Goal: Submit feedback/report problem: Submit feedback/report problem

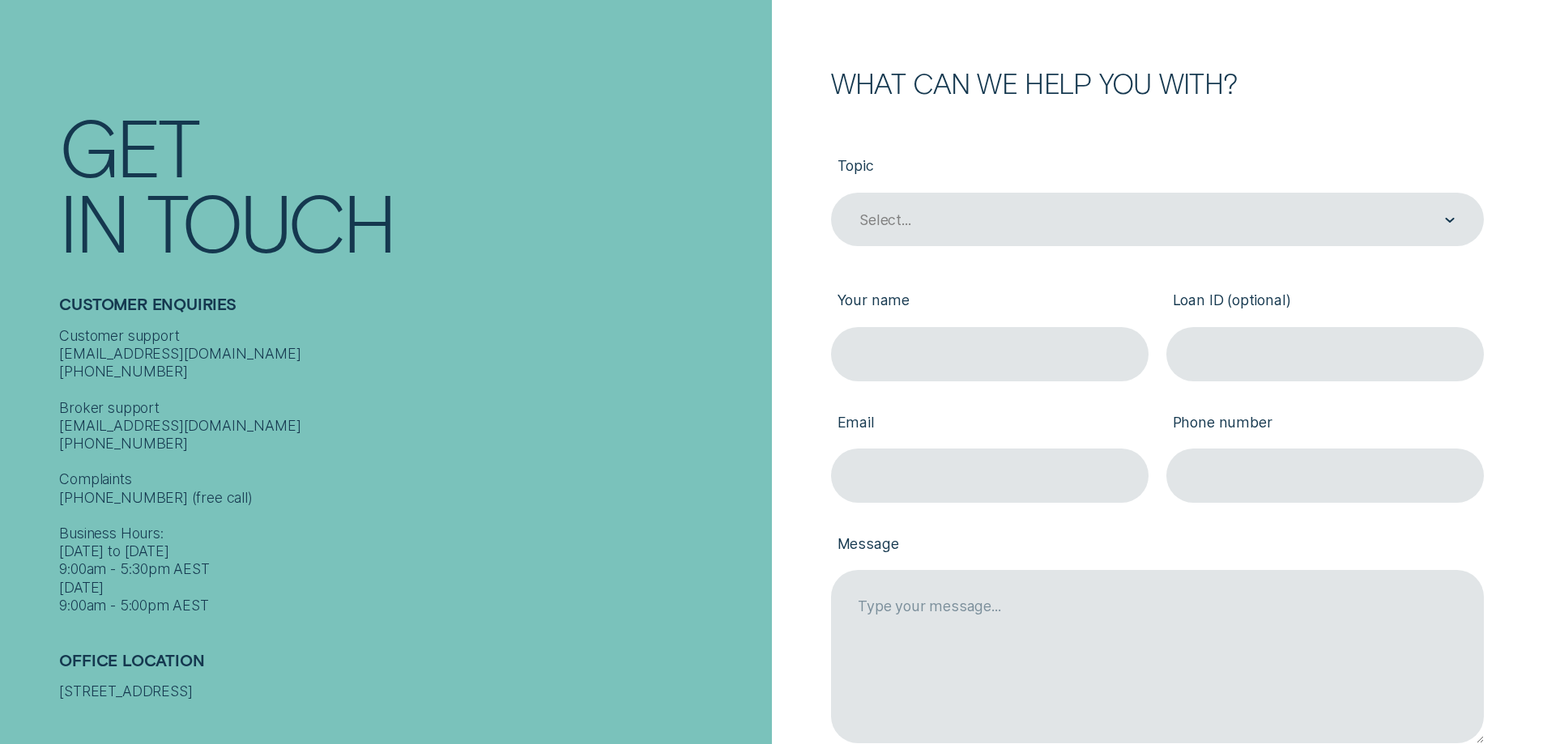
scroll to position [162, 0]
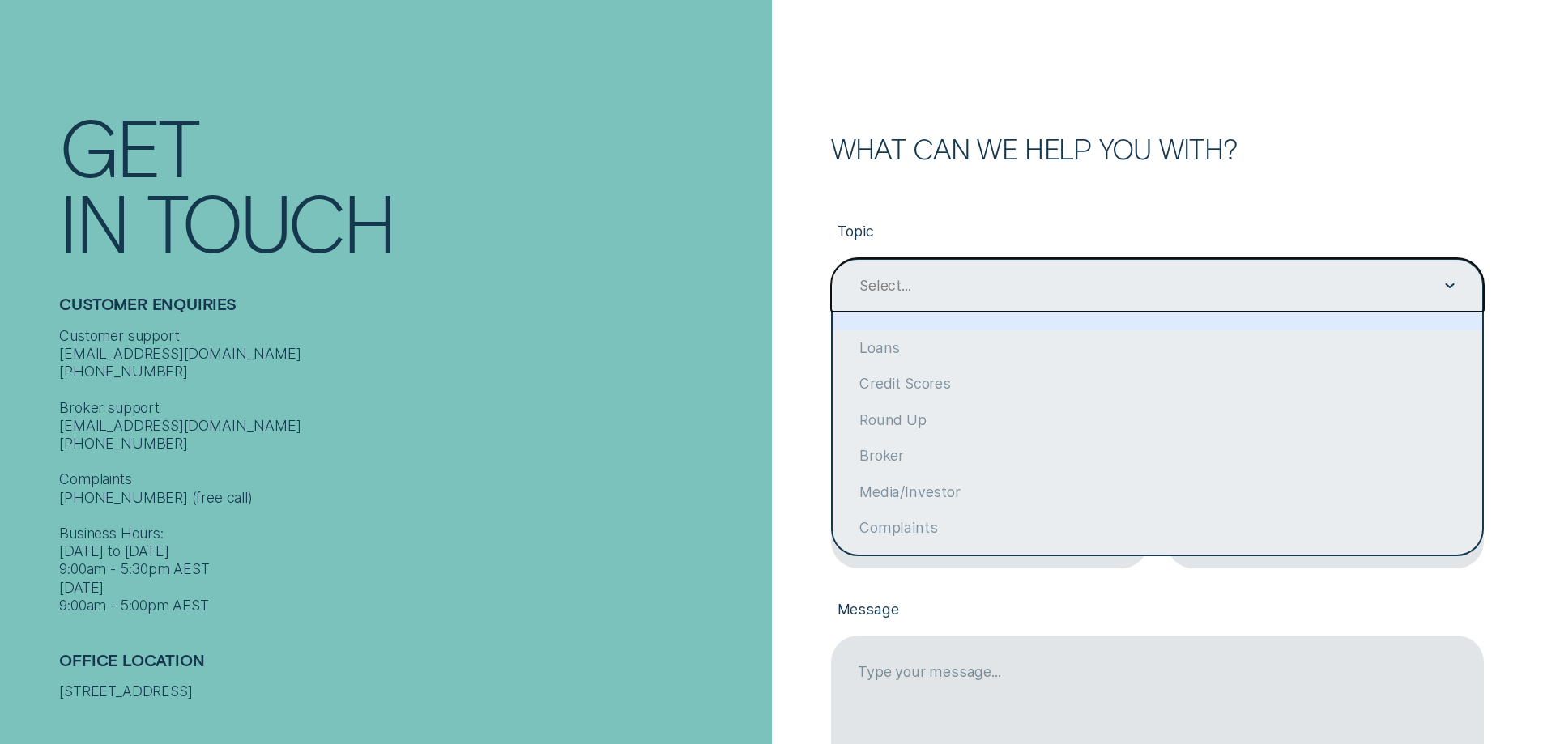
click at [974, 292] on div "Select..." at bounding box center [1156, 286] width 597 height 20
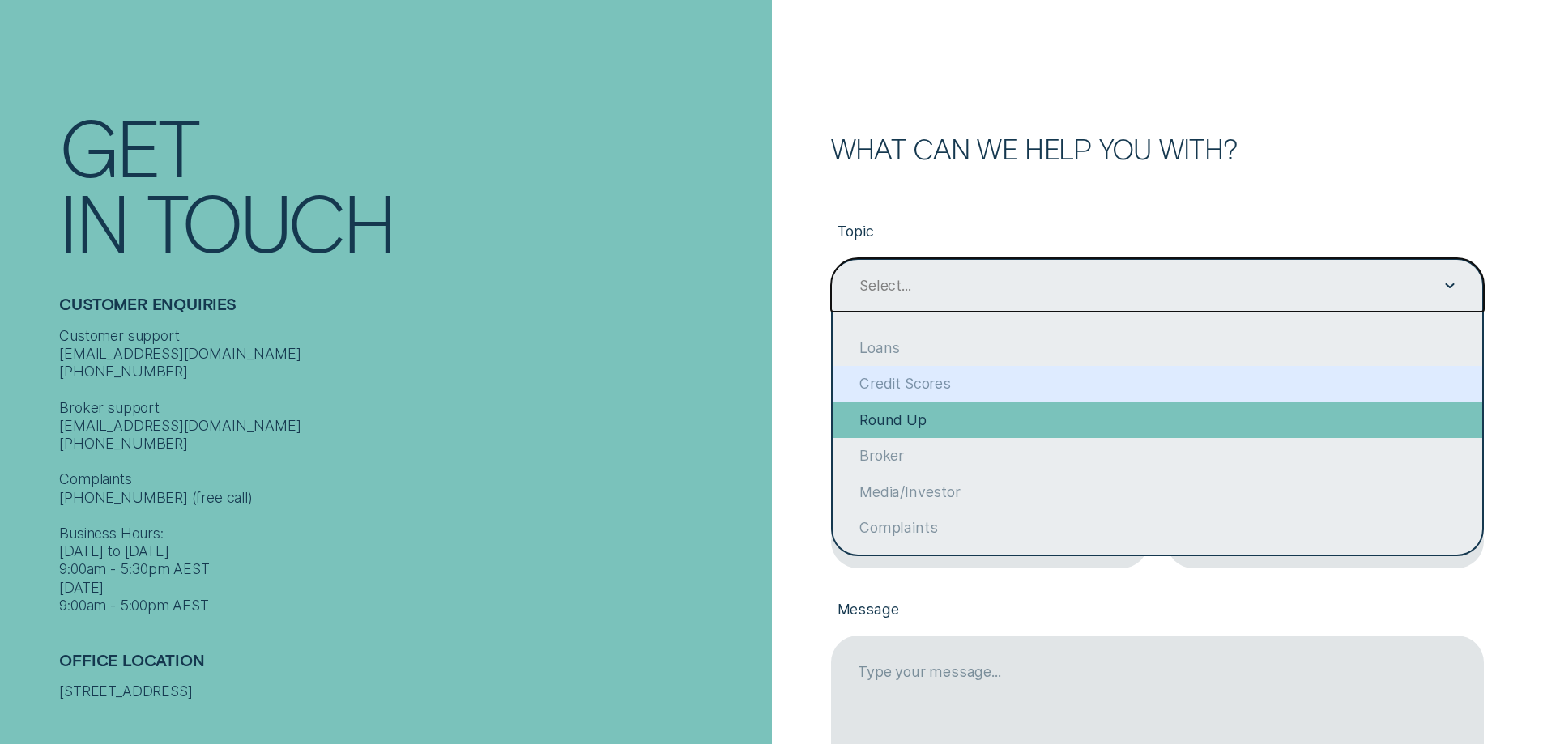
scroll to position [126, 0]
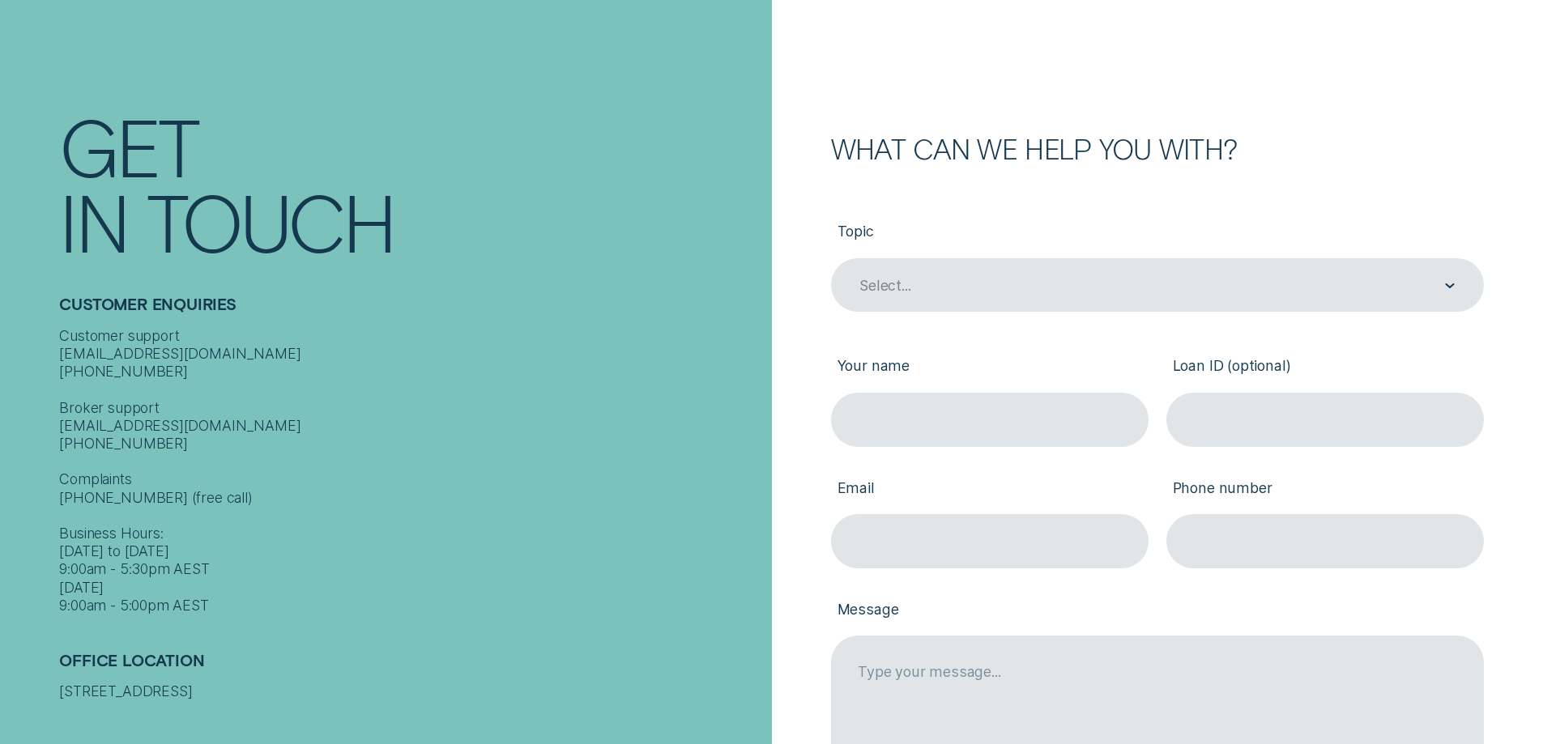
click at [621, 420] on div "Customer support [EMAIL_ADDRESS][DOMAIN_NAME] [PHONE_NUMBER] Broker support [EM…" at bounding box center [410, 471] width 703 height 288
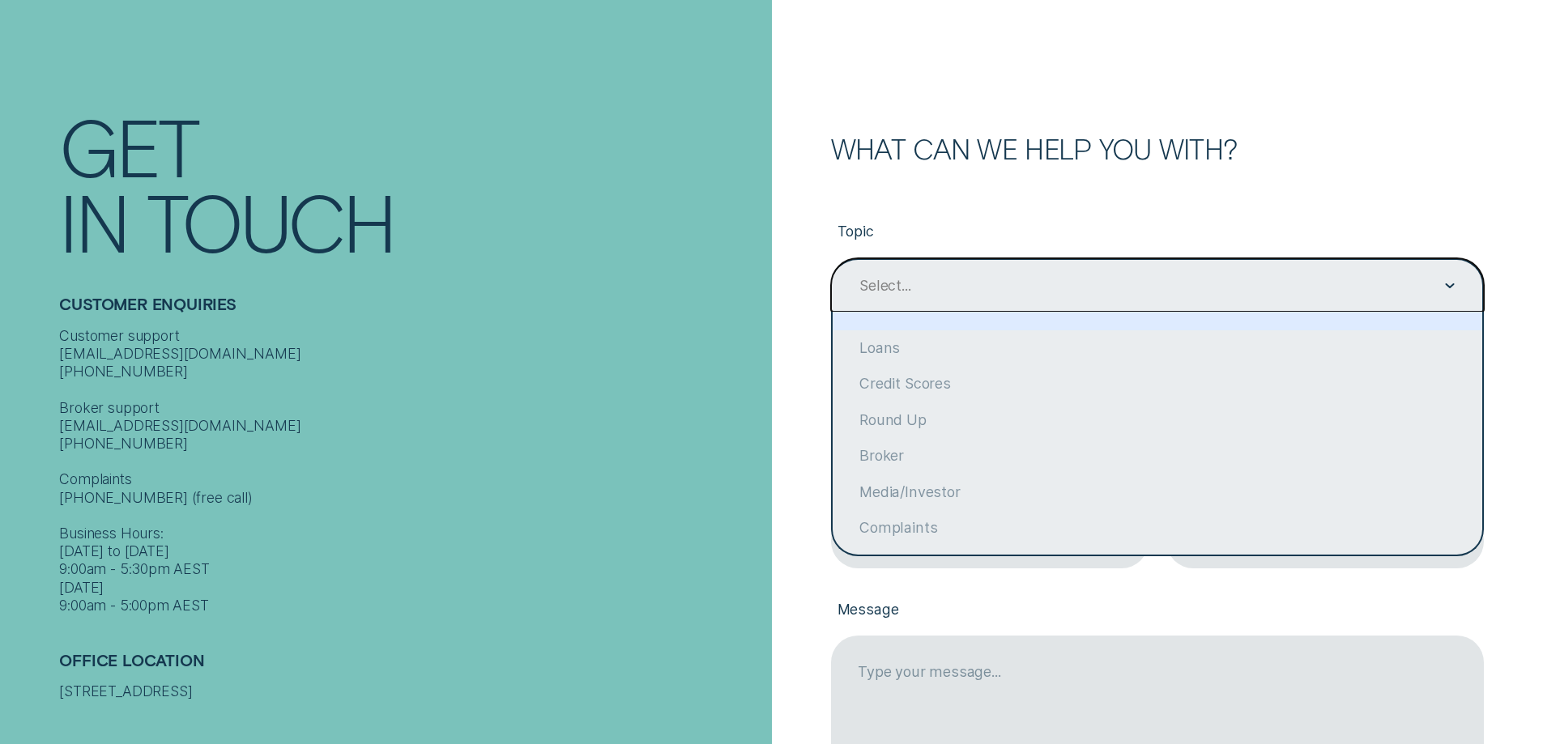
click at [1031, 284] on div "Select..." at bounding box center [1156, 286] width 597 height 20
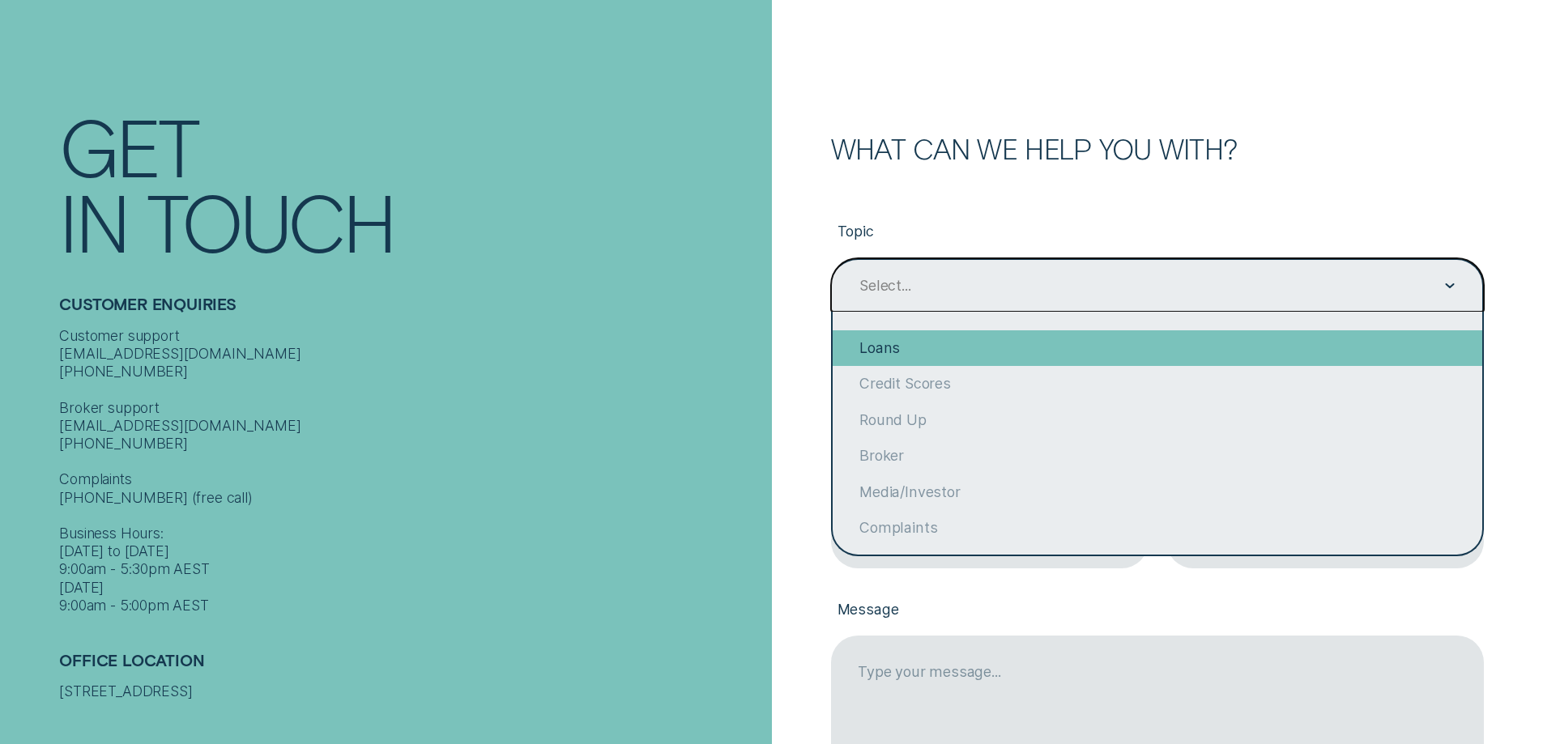
click at [933, 358] on div "Loans" at bounding box center [1158, 348] width 650 height 36
type input "Loans"
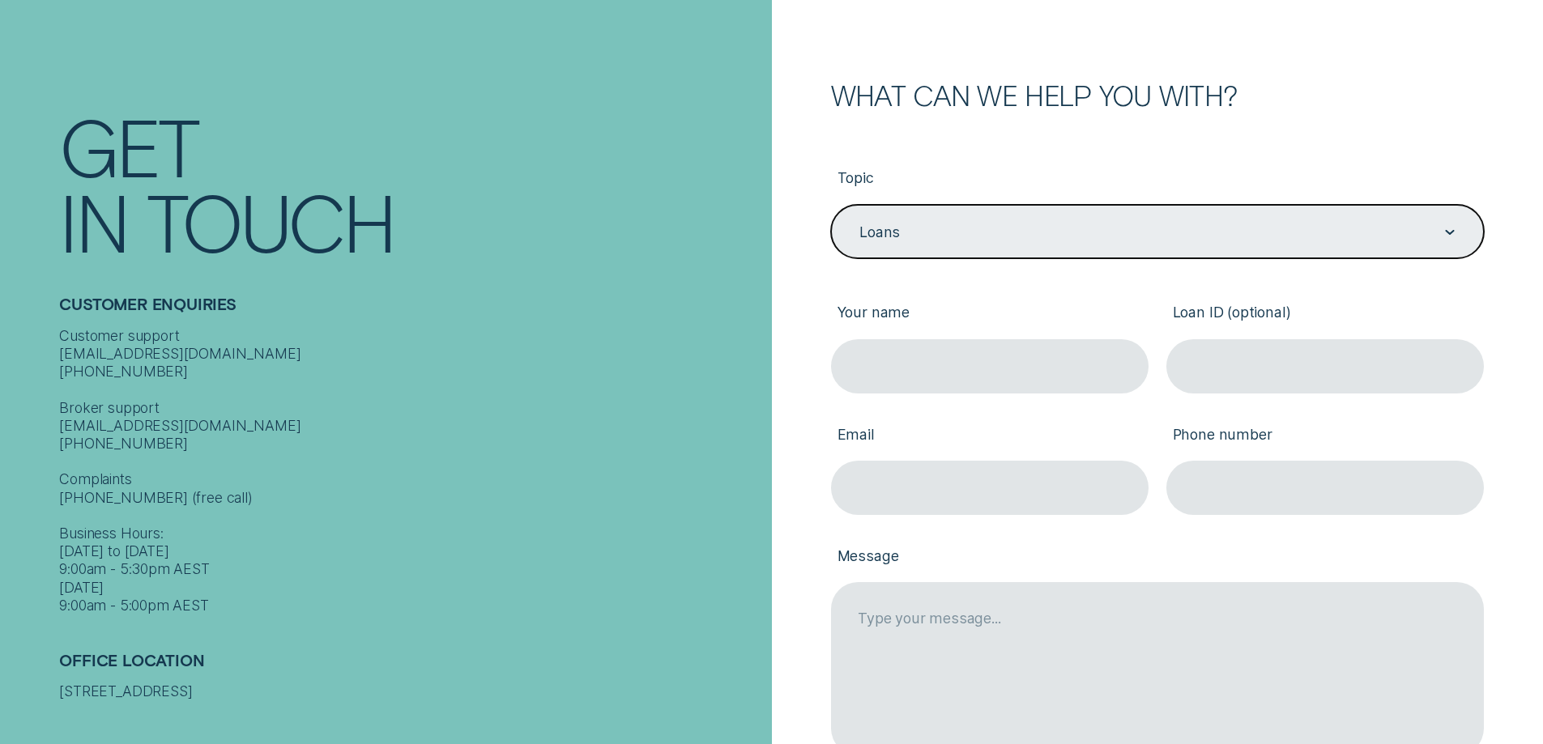
scroll to position [324, 0]
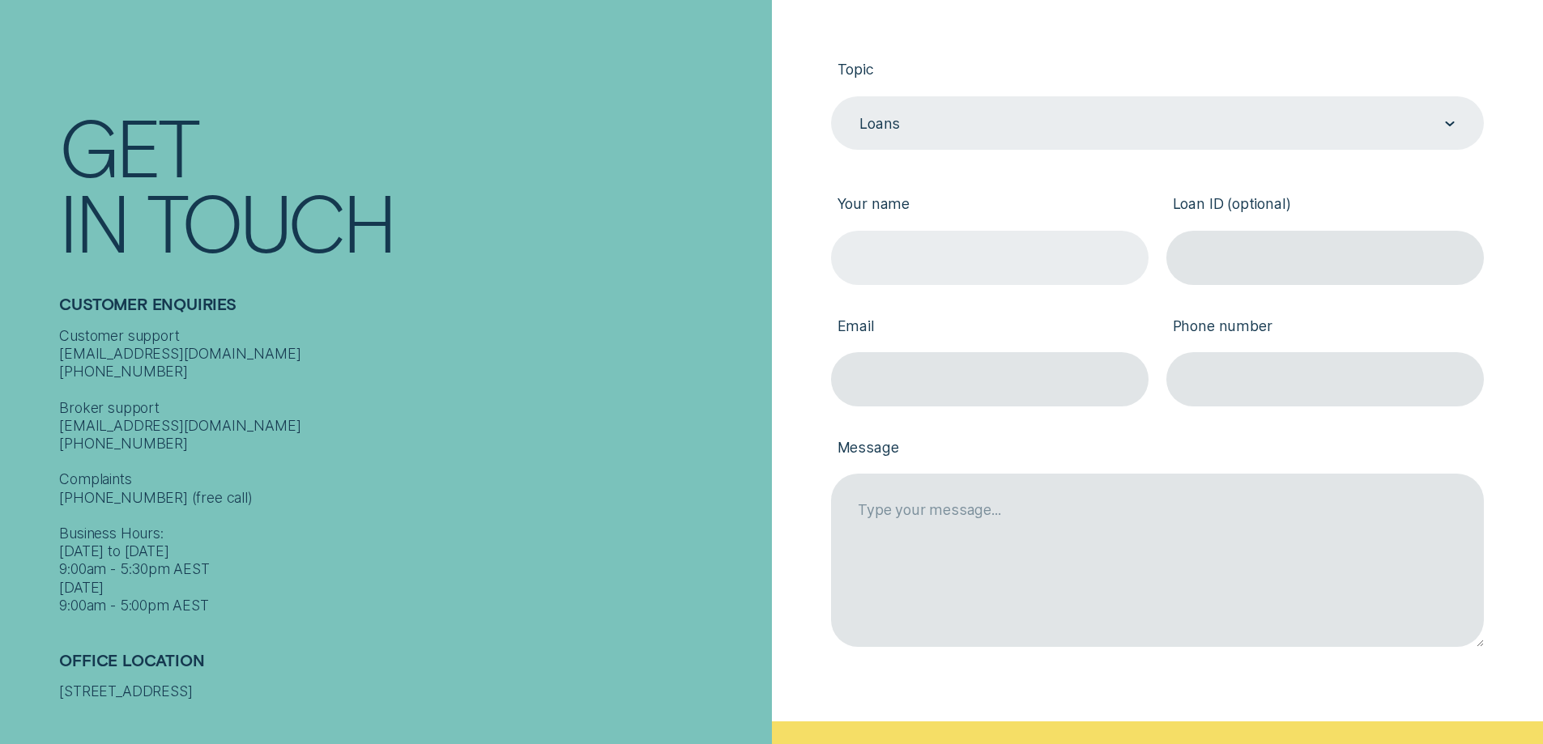
click at [878, 251] on input "Your name" at bounding box center [990, 258] width 318 height 54
type input "[PERSON_NAME]"
type input "[EMAIL_ADDRESS][DOMAIN_NAME]"
type input "0431737757"
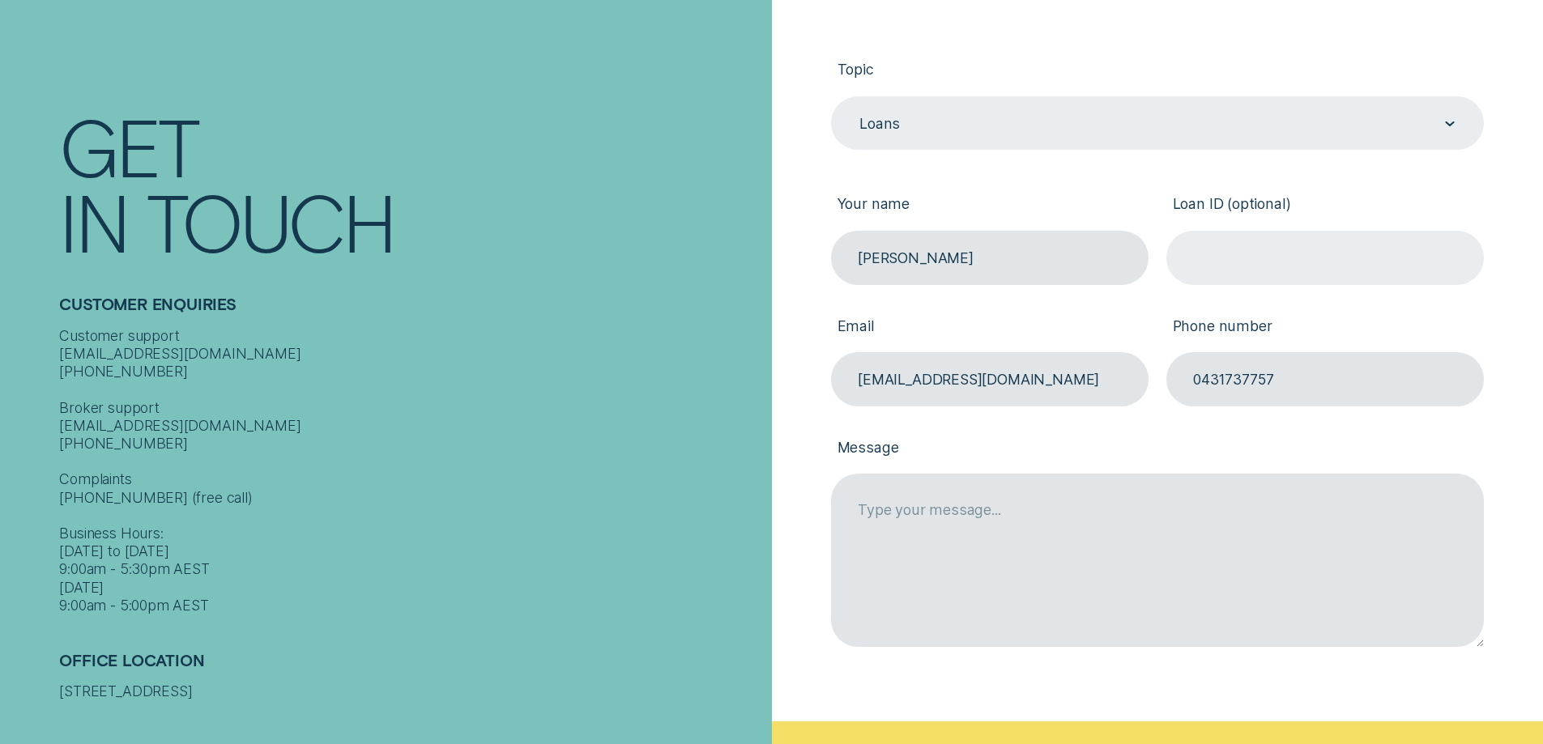
click at [1312, 274] on input "Loan ID (optional)" at bounding box center [1325, 258] width 318 height 54
type input "561488"
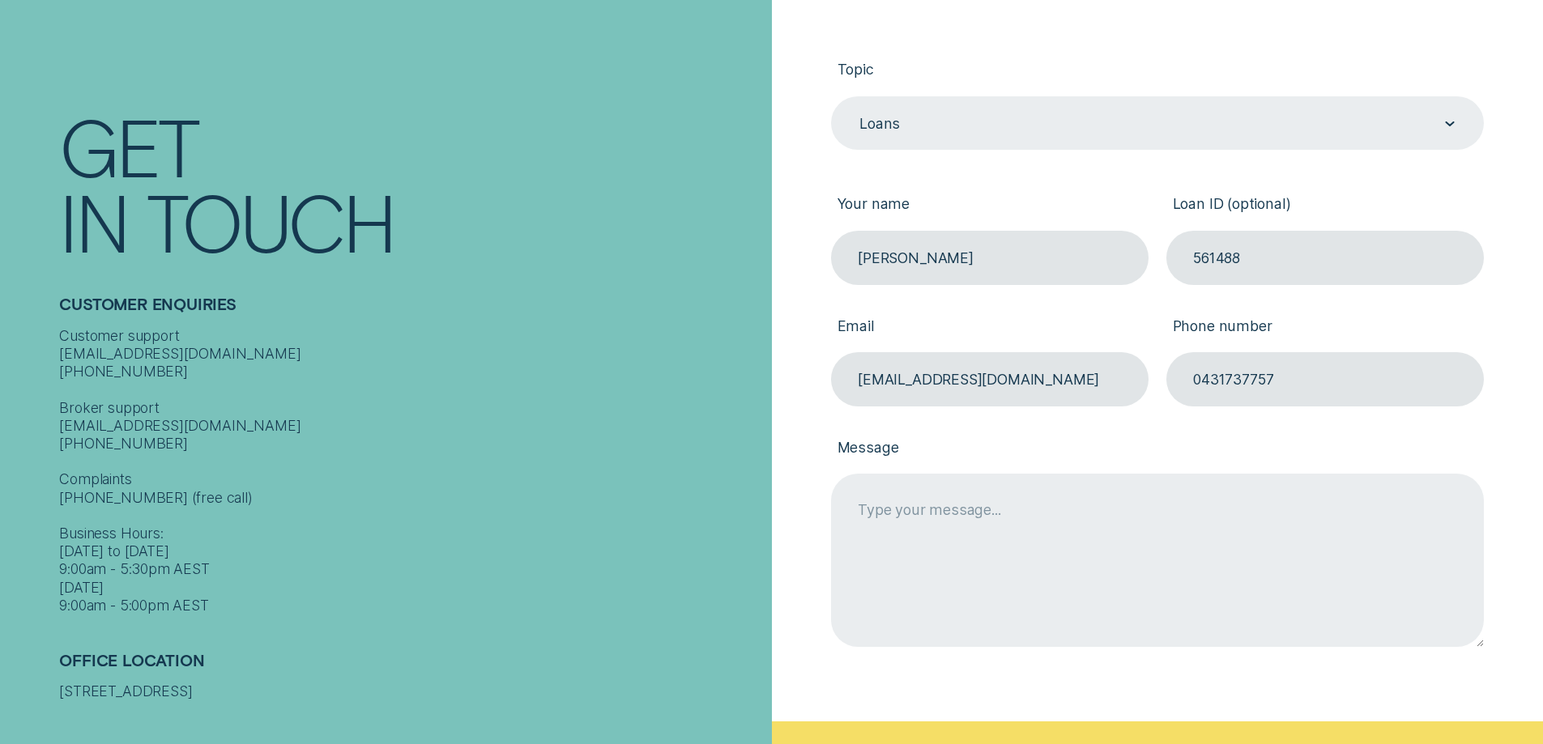
click at [1131, 551] on textarea "Message" at bounding box center [1157, 560] width 653 height 173
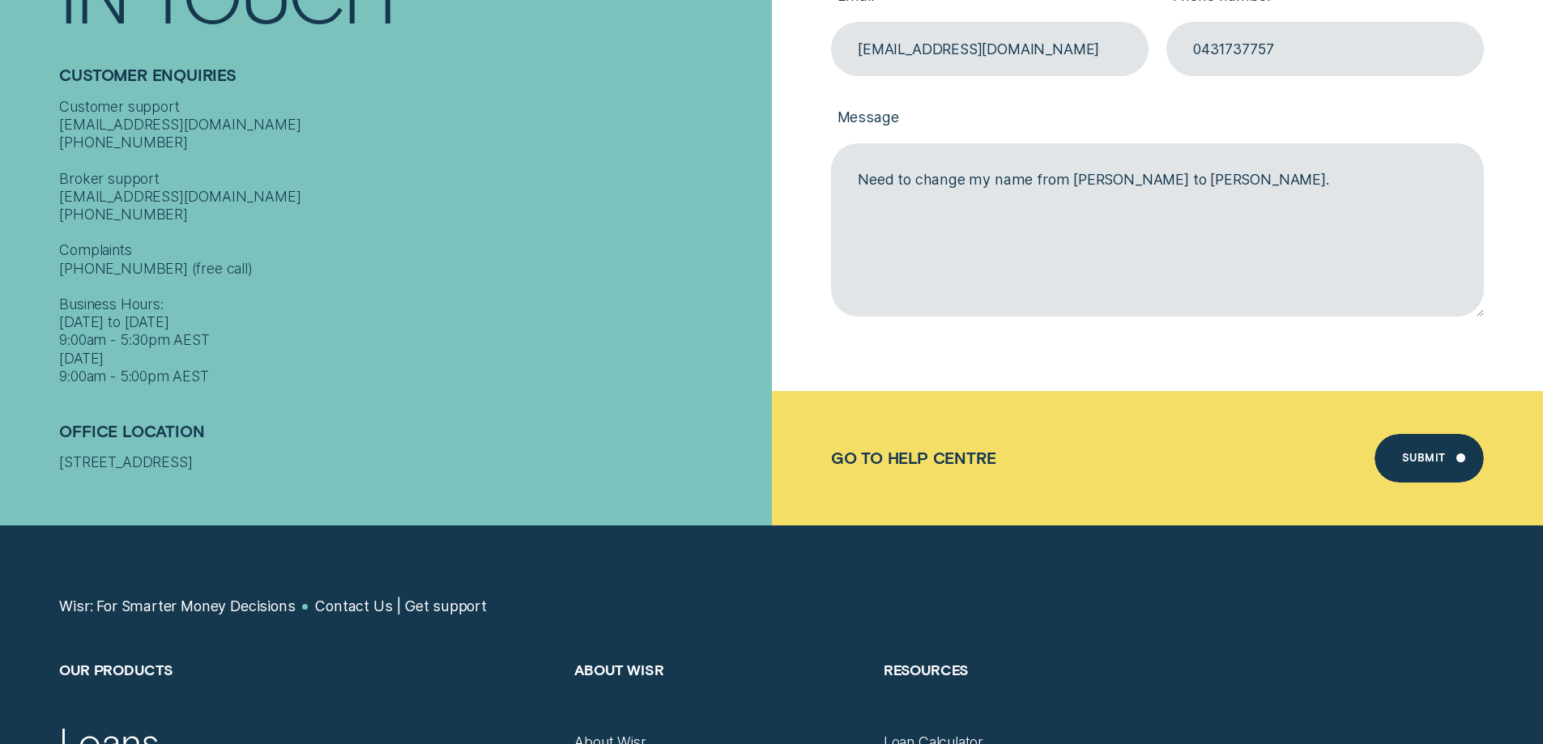
scroll to position [729, 0]
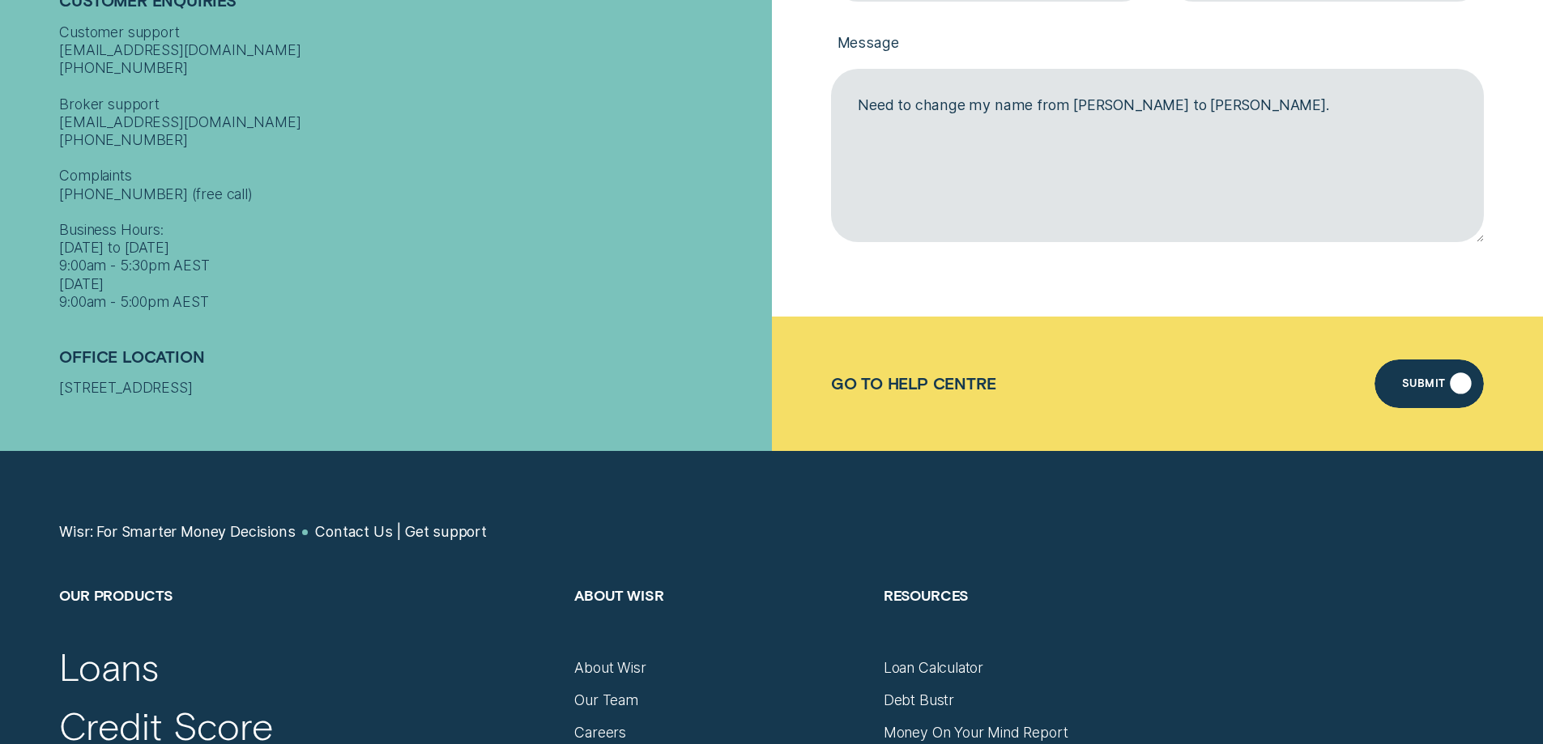
type textarea "Need to change my name from [PERSON_NAME] to [PERSON_NAME]."
click at [1400, 398] on div "Submit" at bounding box center [1428, 384] width 109 height 49
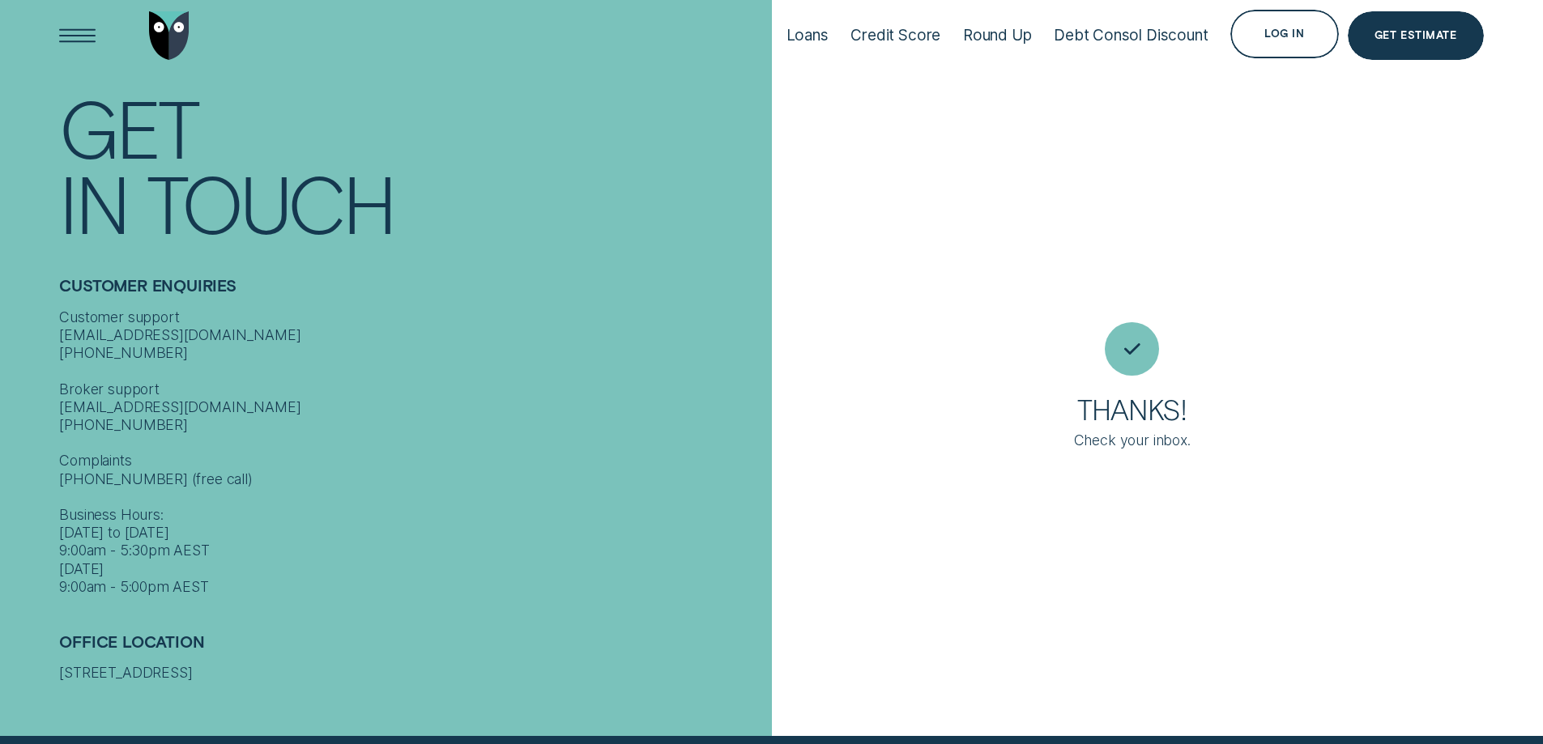
scroll to position [15, 0]
